Goal: Information Seeking & Learning: Learn about a topic

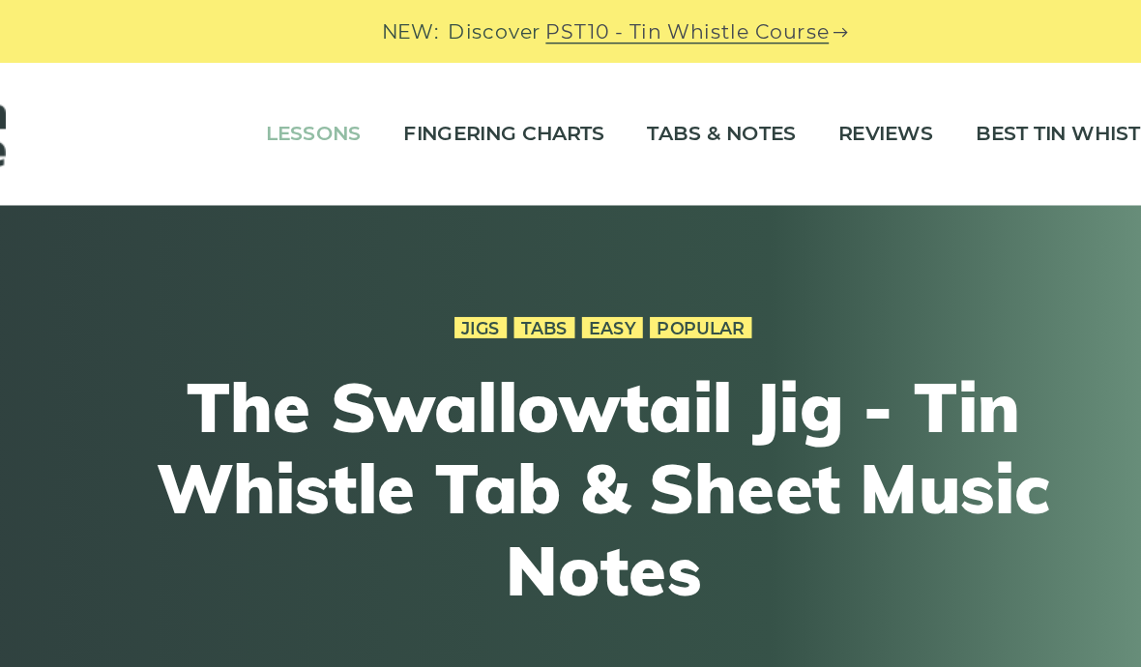
click at [340, 88] on link "Lessons" at bounding box center [372, 92] width 65 height 48
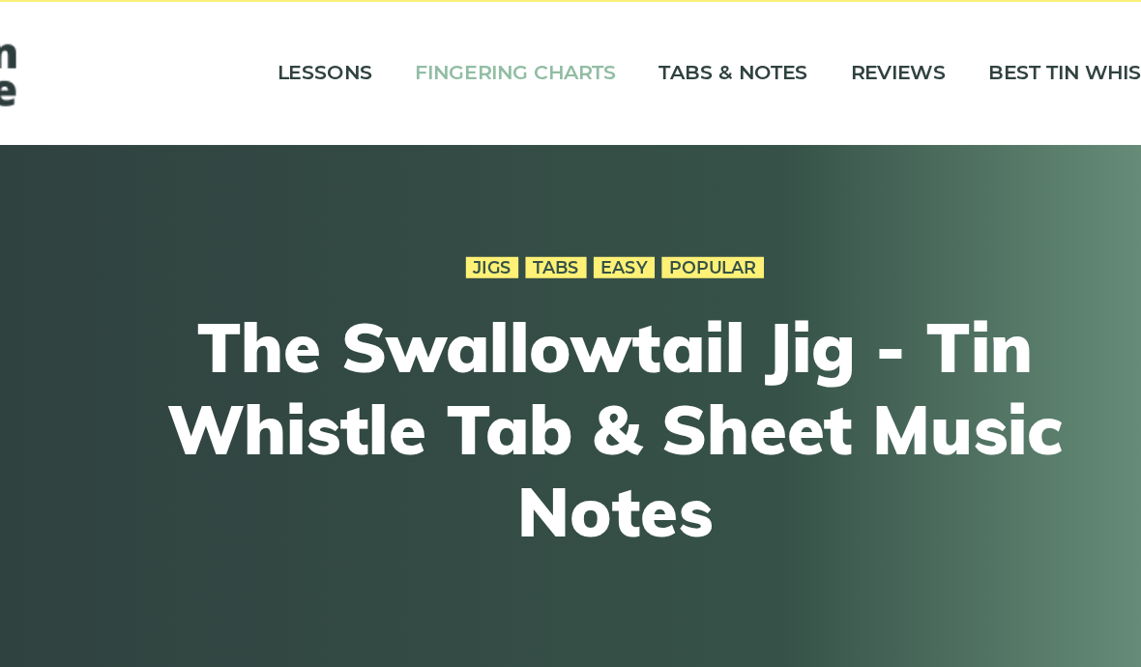
click at [434, 68] on link "Fingering Charts" at bounding box center [502, 92] width 137 height 48
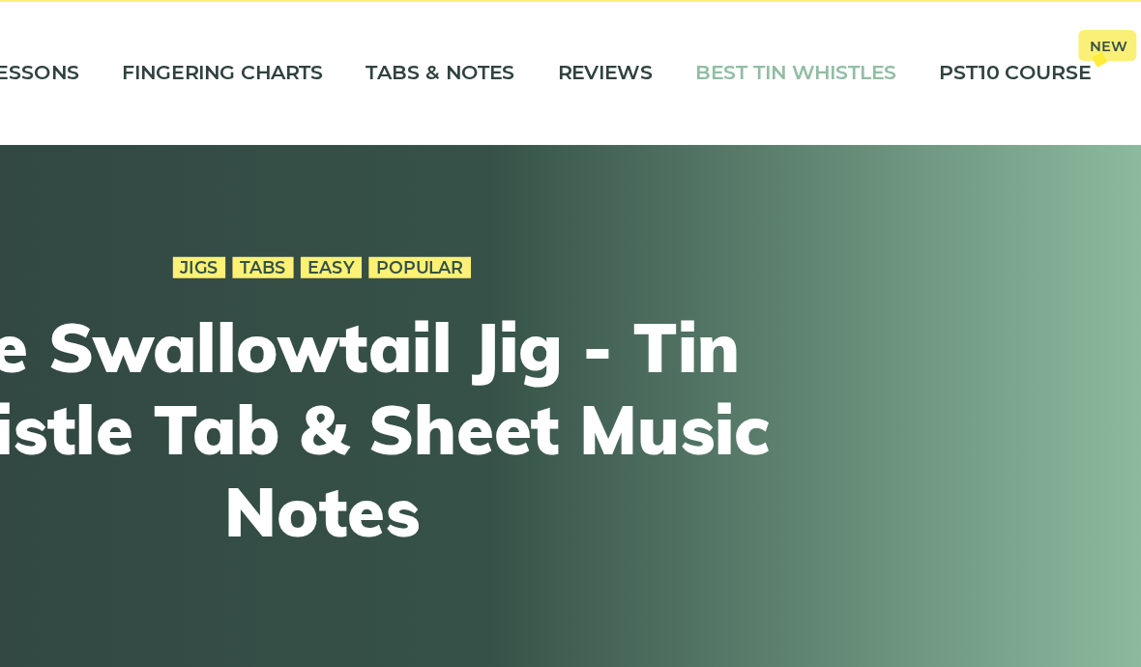
click at [825, 68] on link "Best Tin Whistles" at bounding box center [893, 92] width 137 height 48
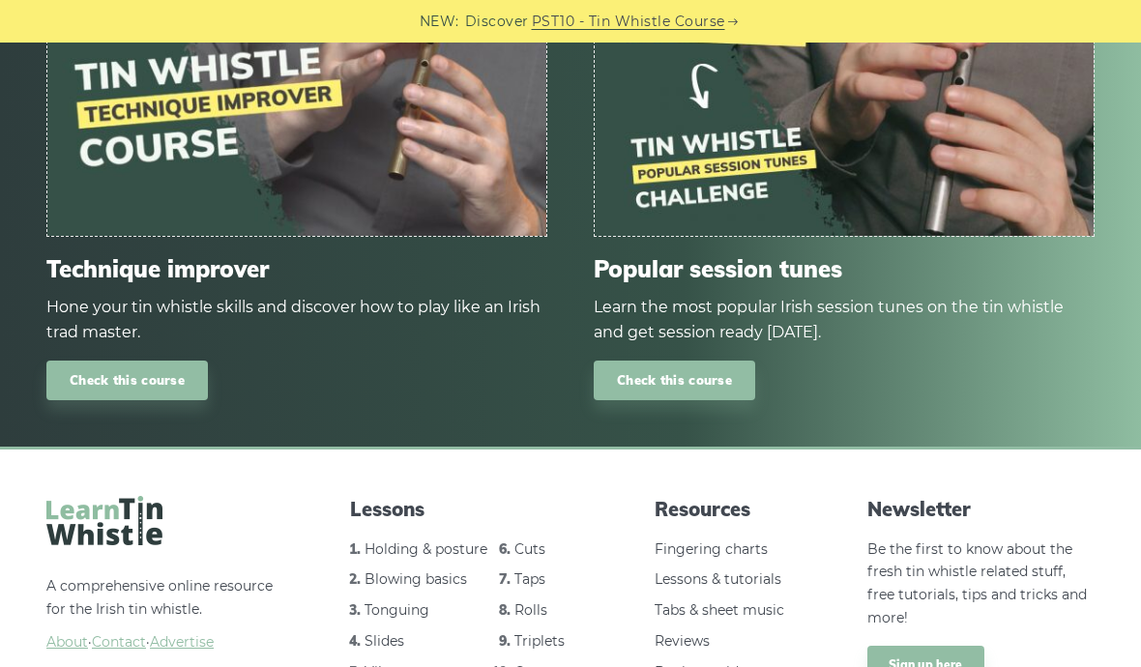
scroll to position [2721, 0]
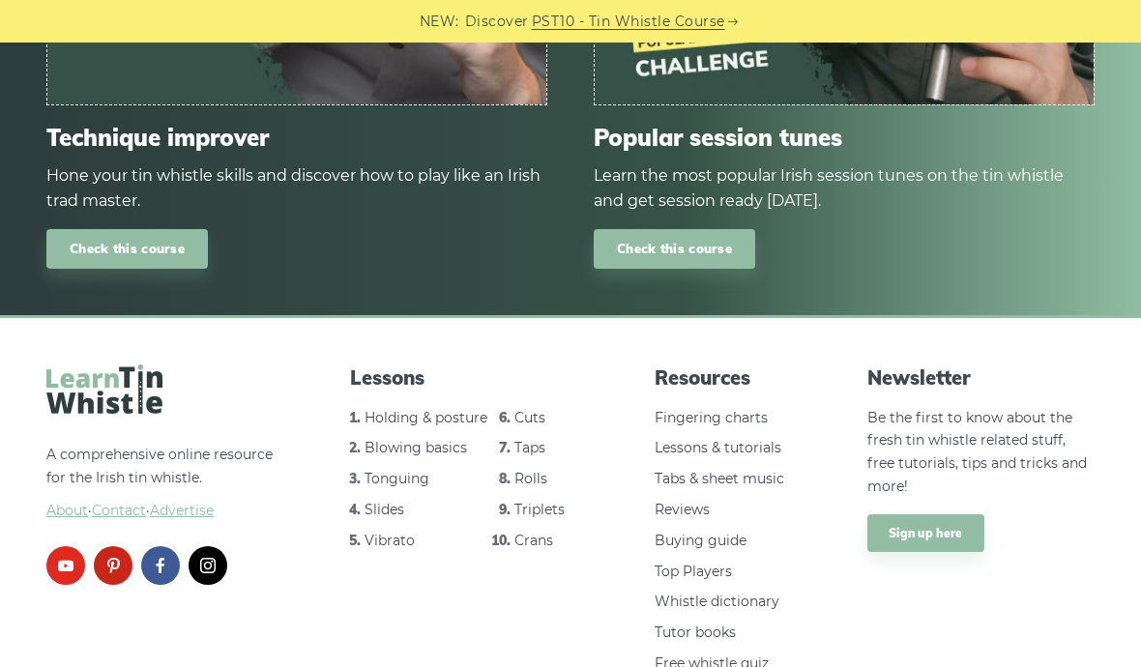
click at [156, 566] on link "facebook" at bounding box center [160, 565] width 39 height 39
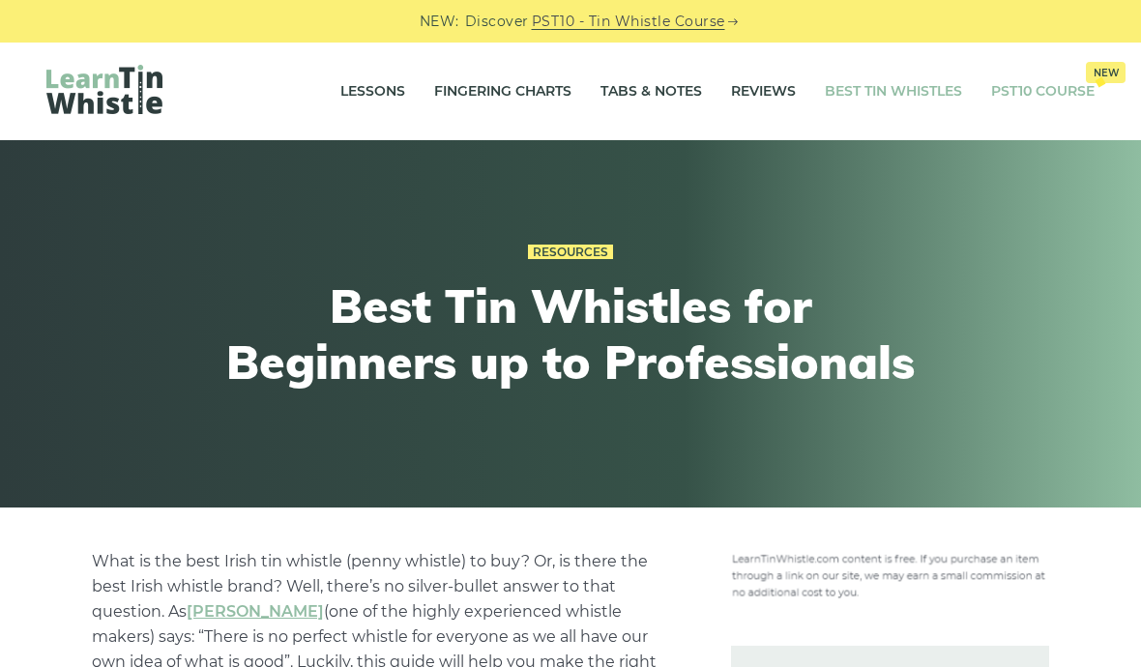
click at [1033, 97] on link "PST10 Course New" at bounding box center [1042, 92] width 103 height 48
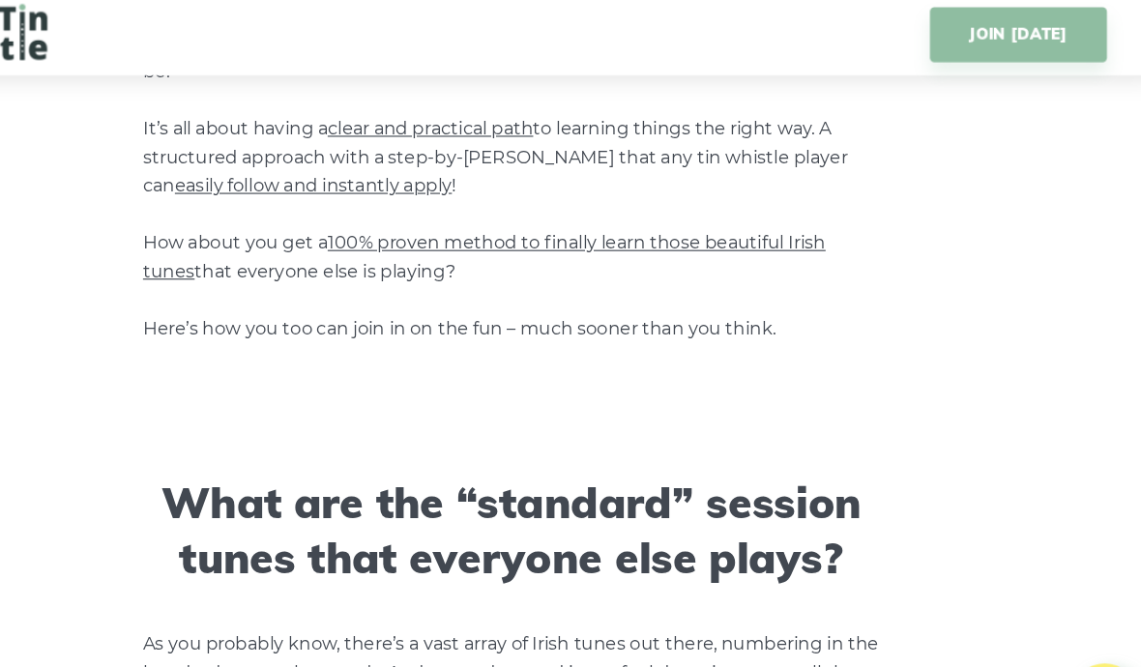
scroll to position [1136, 0]
click at [275, 160] on span "easily follow and instantly apply" at bounding box center [397, 169] width 244 height 18
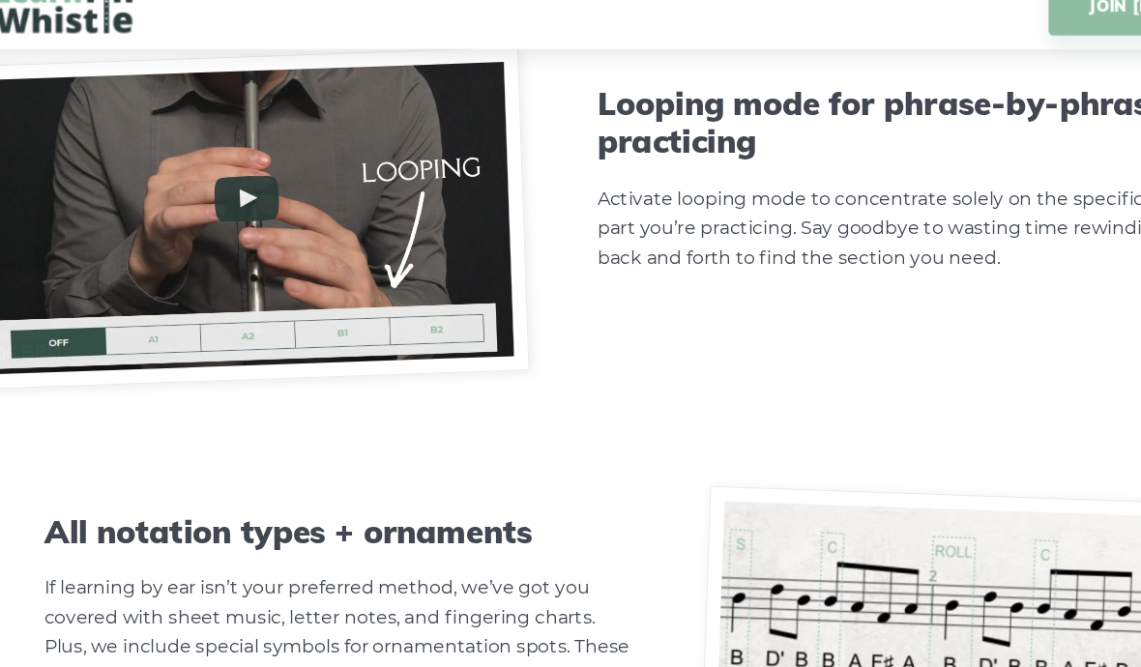
scroll to position [5602, 0]
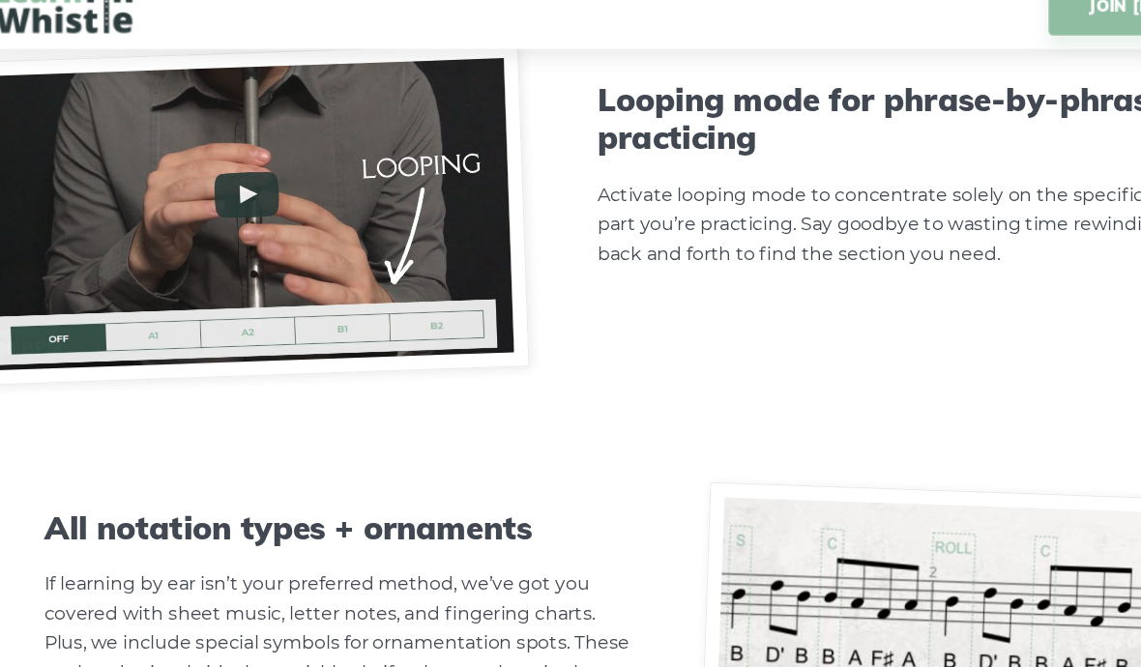
click at [237, 160] on img at bounding box center [259, 213] width 479 height 291
click at [204, 152] on img at bounding box center [259, 213] width 479 height 291
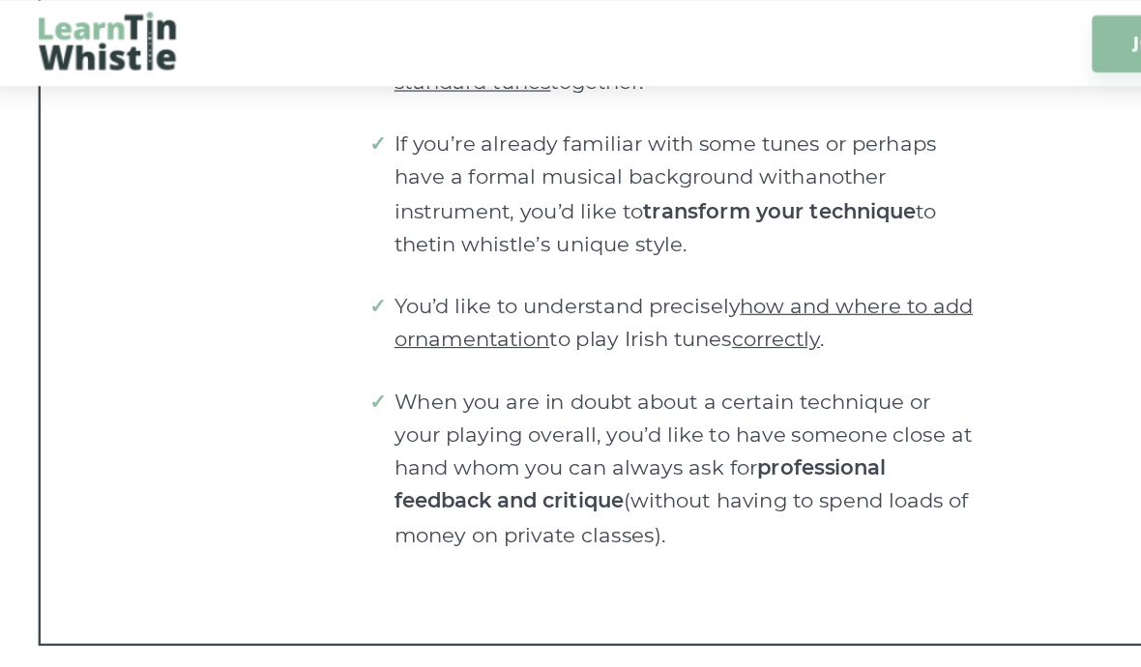
scroll to position [4087, 0]
